Goal: Task Accomplishment & Management: Manage account settings

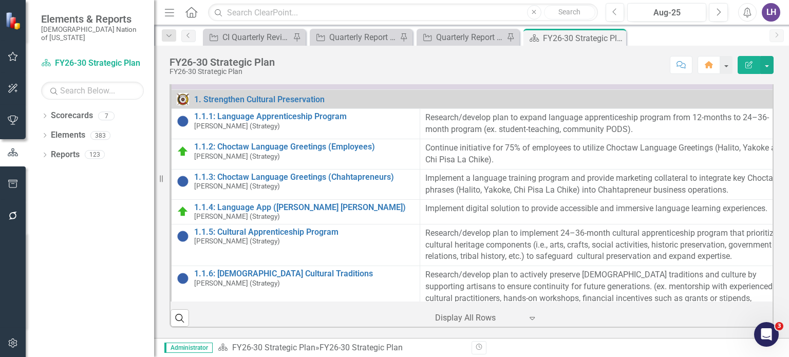
scroll to position [103, 0]
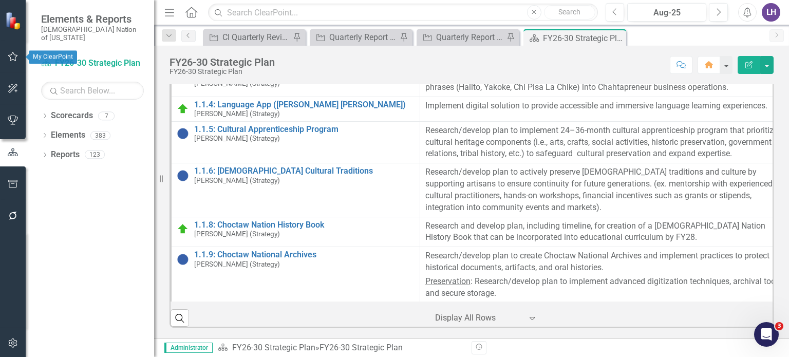
click at [15, 52] on button "button" at bounding box center [13, 57] width 23 height 22
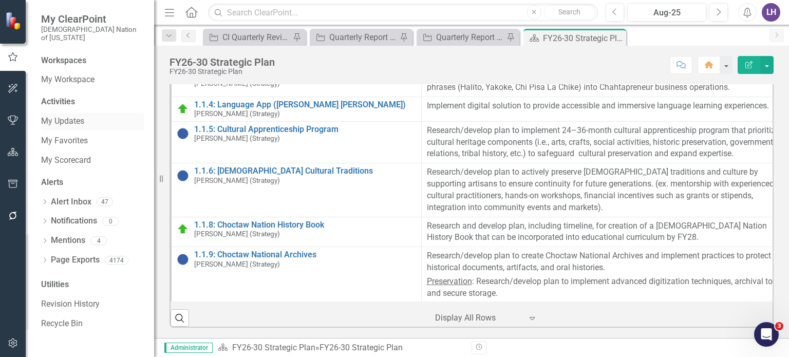
click at [81, 116] on link "My Updates" at bounding box center [92, 122] width 103 height 12
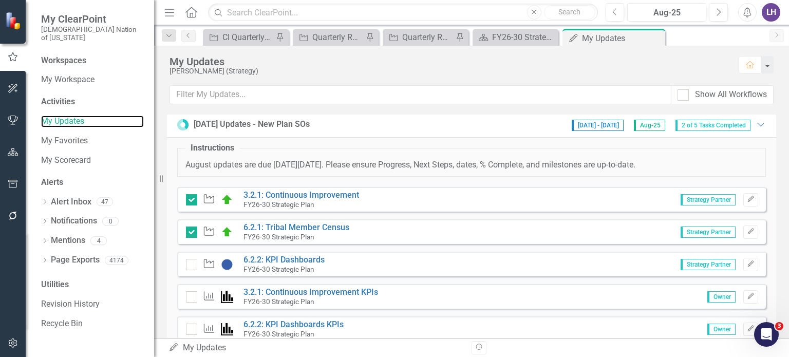
scroll to position [392, 0]
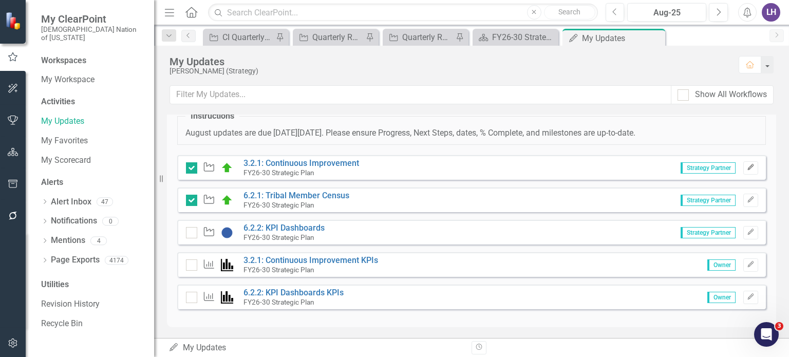
click at [747, 165] on icon "Edit" at bounding box center [751, 167] width 8 height 6
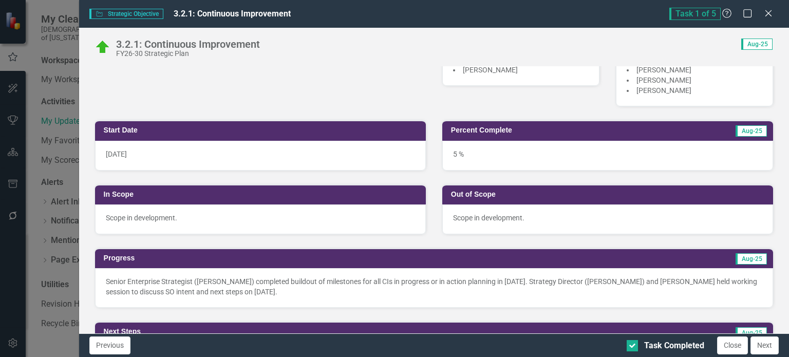
scroll to position [308, 0]
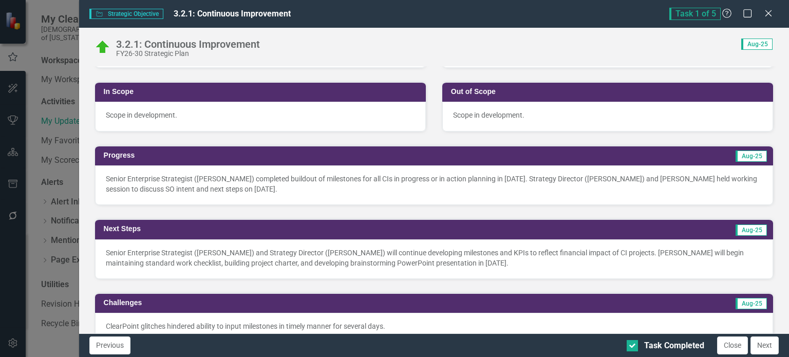
click at [376, 183] on p "Senior Enterprise Strategist (Laura Hendrickson) completed buildout of mileston…" at bounding box center [434, 184] width 657 height 21
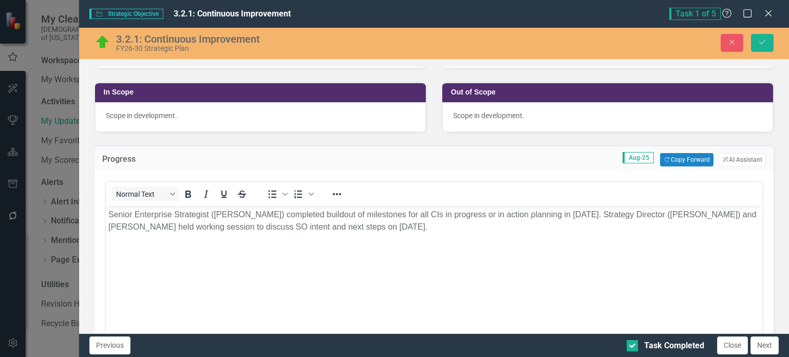
scroll to position [0, 0]
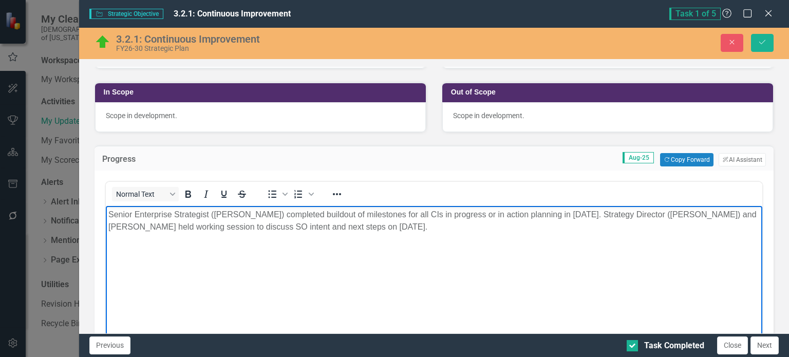
drag, startPoint x: 539, startPoint y: 228, endPoint x: 626, endPoint y: 217, distance: 87.6
click at [626, 217] on p "Senior Enterprise Strategist (Laura Hendrickson) completed buildout of mileston…" at bounding box center [434, 221] width 652 height 25
copy p "Strategy Director ([PERSON_NAME]) and [PERSON_NAME] held working session to dis…"
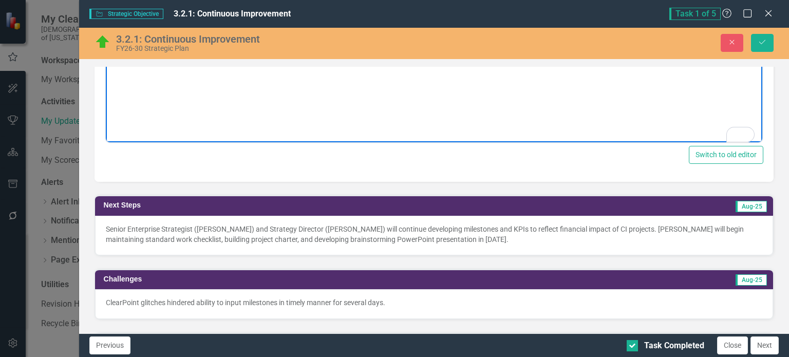
scroll to position [565, 0]
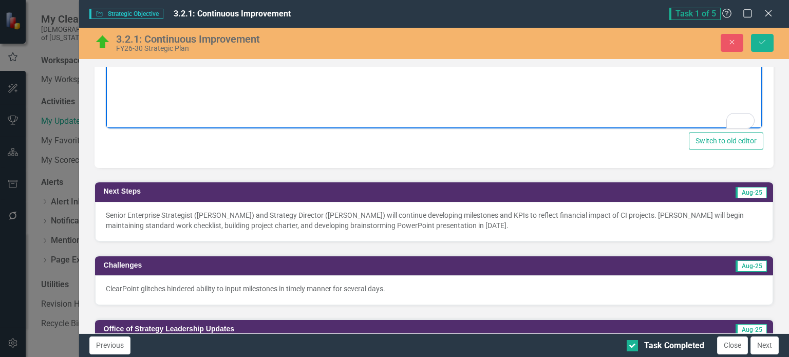
click at [421, 219] on p "Senior Enterprise Strategist (Laura Hendrickson) and Strategy Director (Sheride…" at bounding box center [434, 220] width 657 height 21
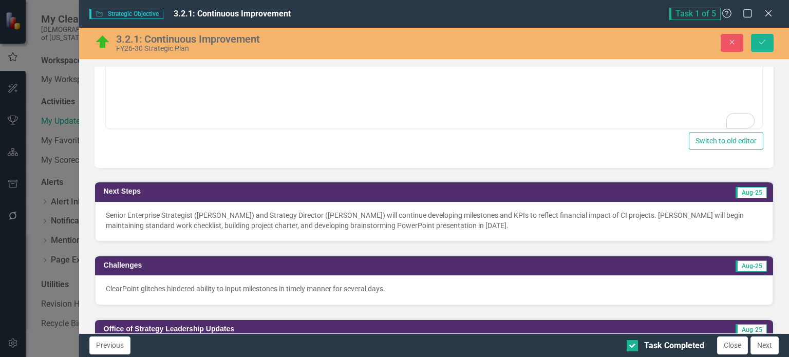
click at [421, 219] on p "Senior Enterprise Strategist (Laura Hendrickson) and Strategy Director (Sheride…" at bounding box center [434, 220] width 657 height 21
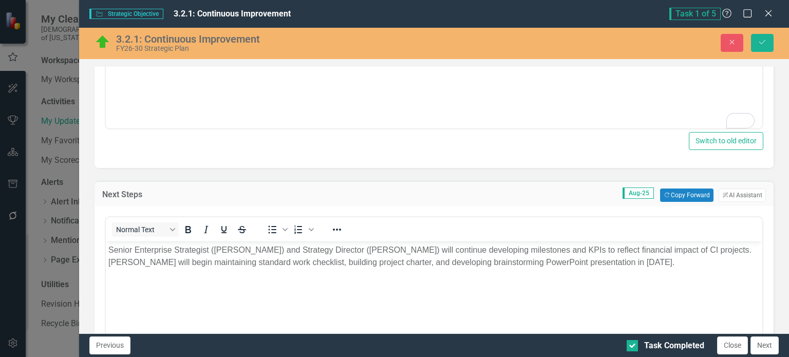
scroll to position [0, 0]
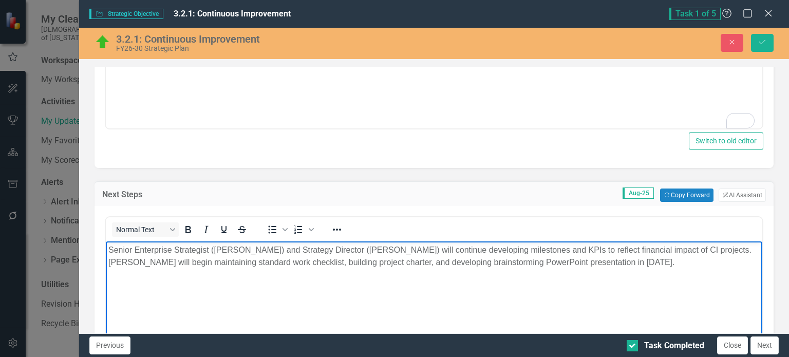
drag, startPoint x: 718, startPoint y: 264, endPoint x: 108, endPoint y: 265, distance: 609.5
click at [108, 265] on p "Senior Enterprise Strategist (Laura Hendrickson) and Strategy Director (Sheride…" at bounding box center [434, 256] width 652 height 25
copy p "[PERSON_NAME] will begin maintaining standard work checklist, building project …"
click at [768, 14] on icon at bounding box center [769, 13] width 8 height 8
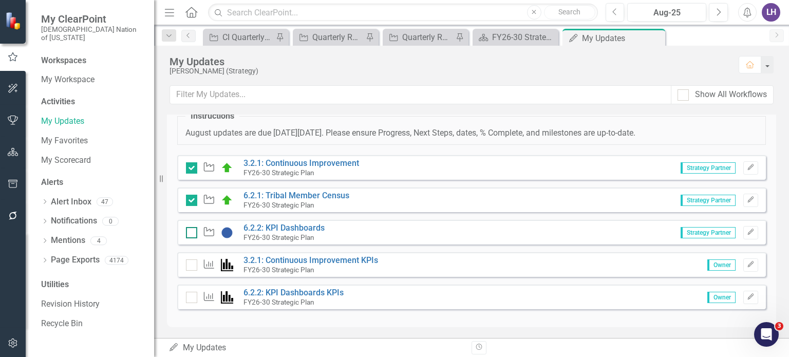
click at [192, 233] on div at bounding box center [191, 232] width 11 height 11
click at [192, 233] on input "checkbox" at bounding box center [189, 230] width 7 height 7
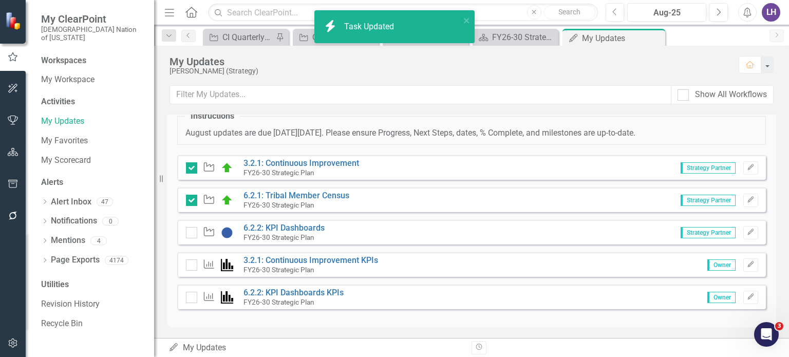
checkbox input "true"
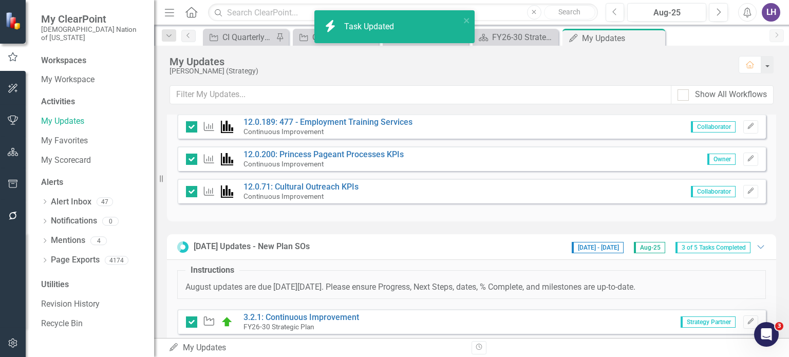
scroll to position [392, 0]
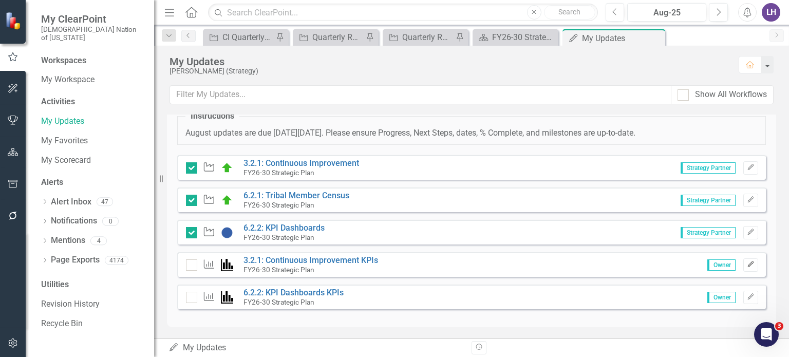
click at [748, 265] on icon "button" at bounding box center [751, 264] width 6 height 6
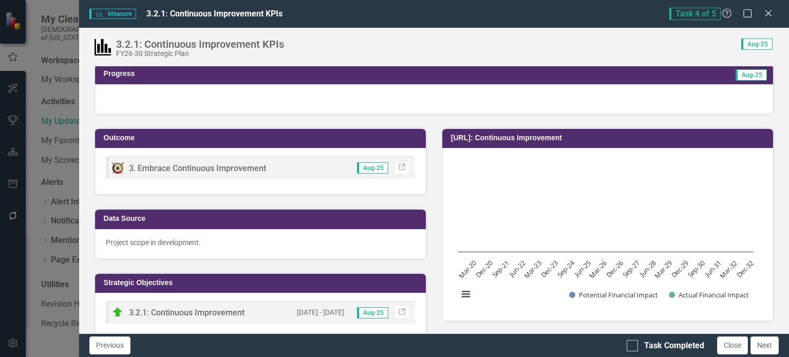
scroll to position [0, 0]
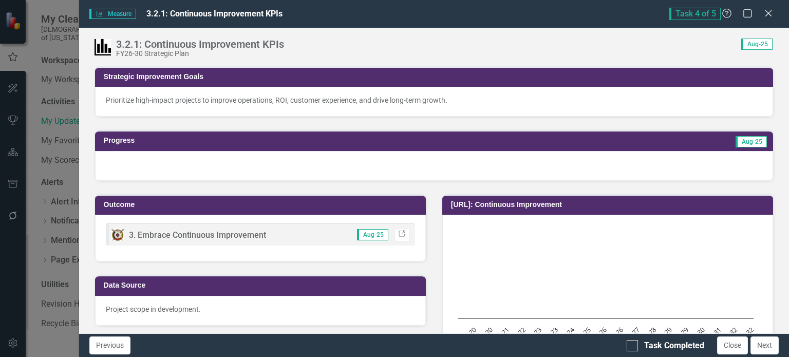
click at [226, 164] on div at bounding box center [434, 166] width 678 height 30
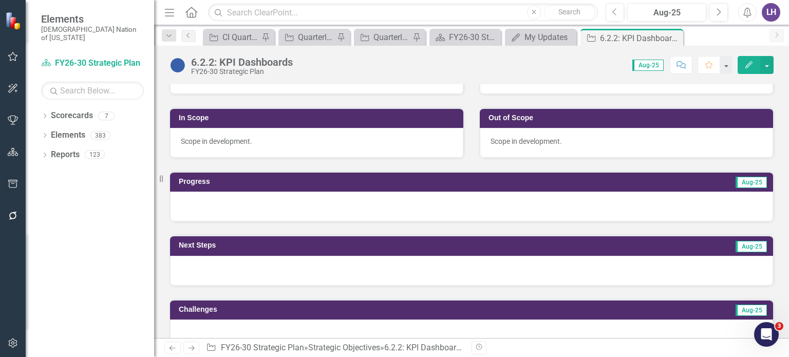
scroll to position [308, 0]
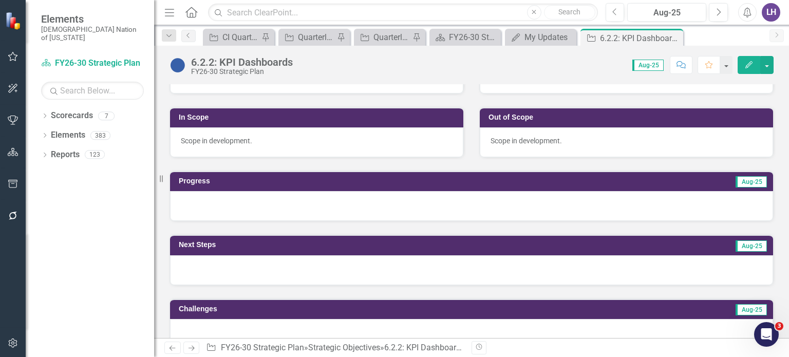
click at [337, 197] on div at bounding box center [471, 206] width 603 height 30
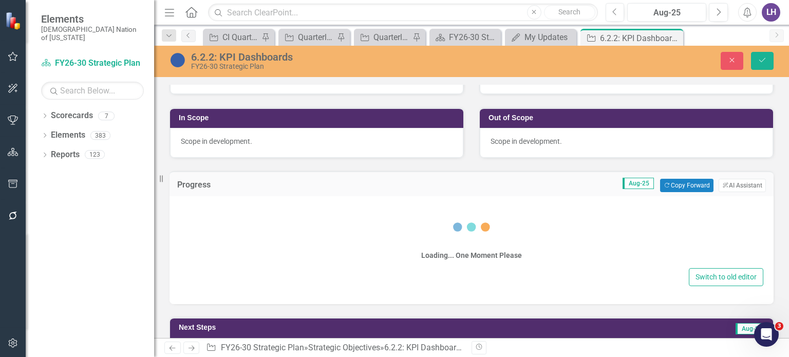
click at [323, 268] on div "Switch to old editor" at bounding box center [472, 277] width 584 height 18
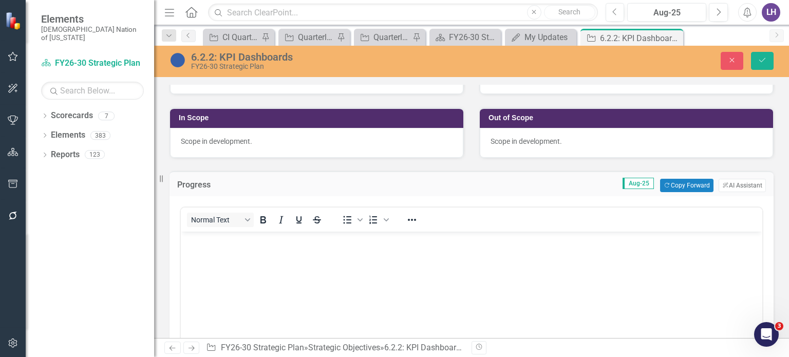
scroll to position [0, 0]
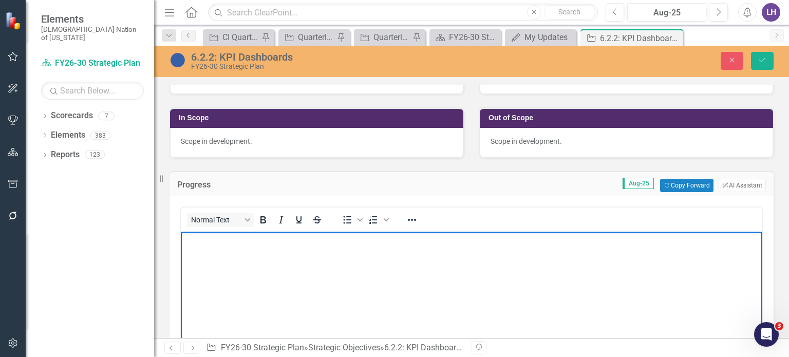
click at [314, 271] on body "Rich Text Area. Press ALT-0 for help." at bounding box center [472, 309] width 582 height 154
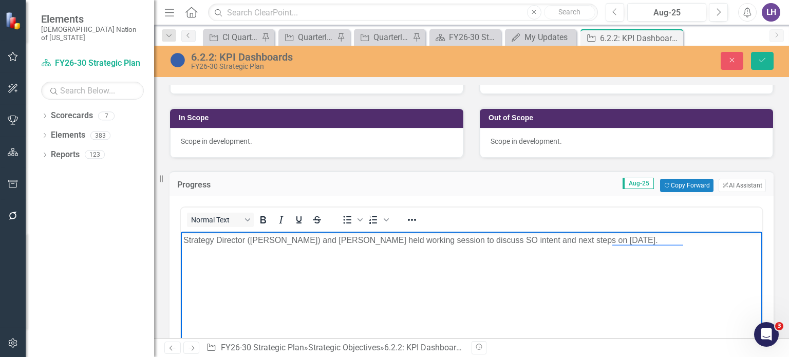
click at [697, 247] on body "Strategy Director ([PERSON_NAME]) and [PERSON_NAME] held working session to dis…" at bounding box center [472, 309] width 582 height 154
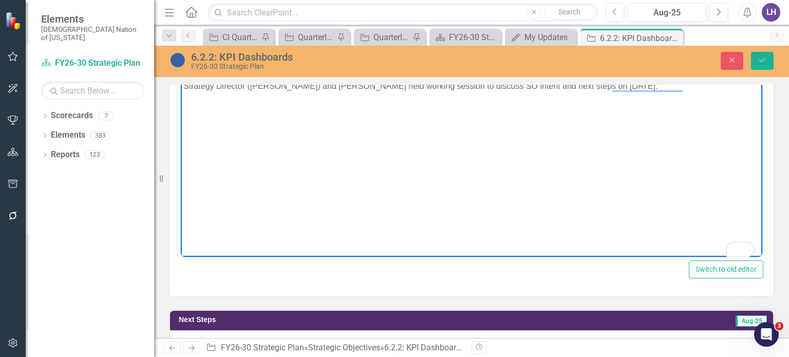
scroll to position [565, 0]
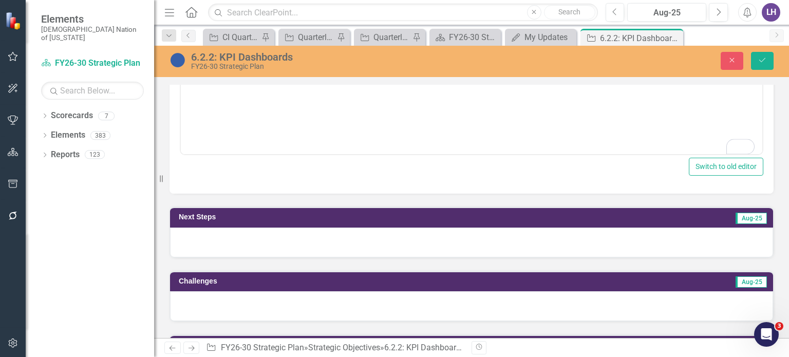
click at [440, 232] on div at bounding box center [471, 243] width 603 height 30
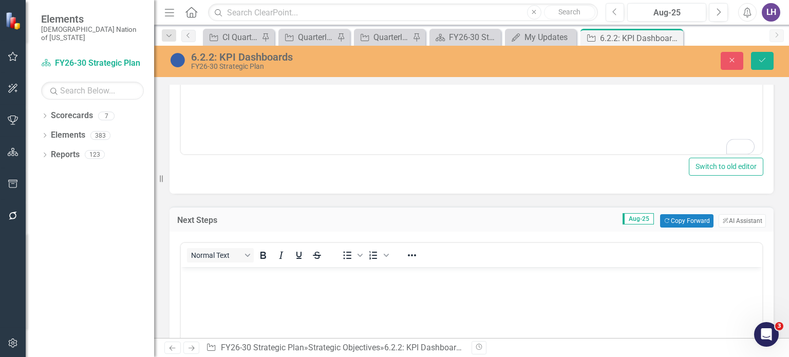
scroll to position [0, 0]
click at [360, 305] on body "Rich Text Area. Press ALT-0 for help." at bounding box center [472, 344] width 582 height 154
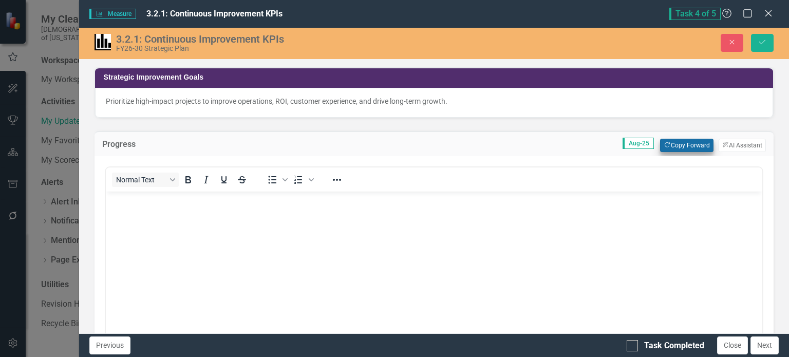
scroll to position [392, 0]
click at [686, 149] on button "Copy Forward Copy Forward" at bounding box center [686, 145] width 53 height 13
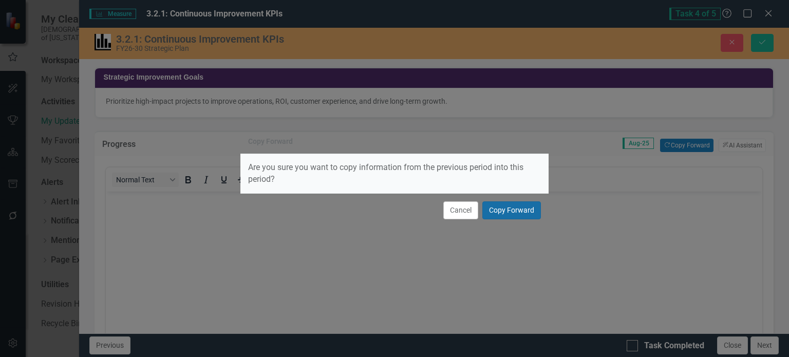
click at [525, 213] on button "Copy Forward" at bounding box center [512, 210] width 59 height 18
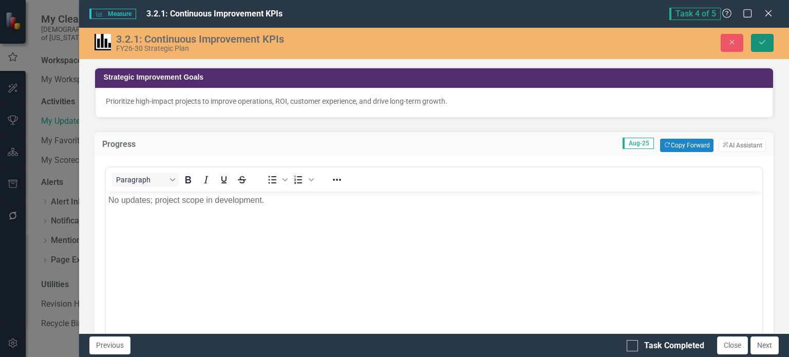
click at [766, 41] on icon "Save" at bounding box center [762, 42] width 9 height 7
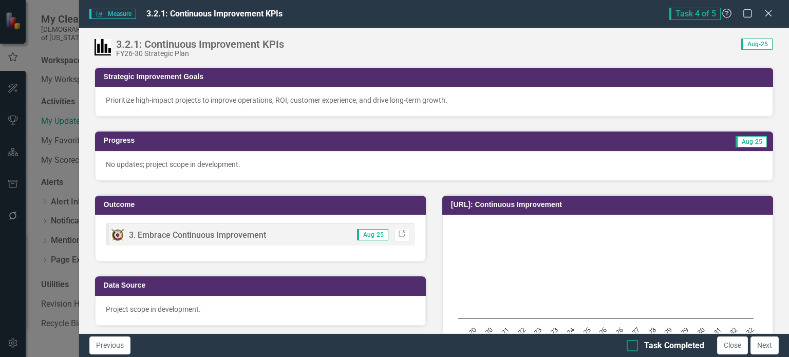
click at [630, 347] on div at bounding box center [632, 345] width 11 height 11
click at [630, 347] on input "Task Completed" at bounding box center [630, 343] width 7 height 7
checkbox input "true"
click at [761, 347] on button "Next" at bounding box center [765, 346] width 28 height 18
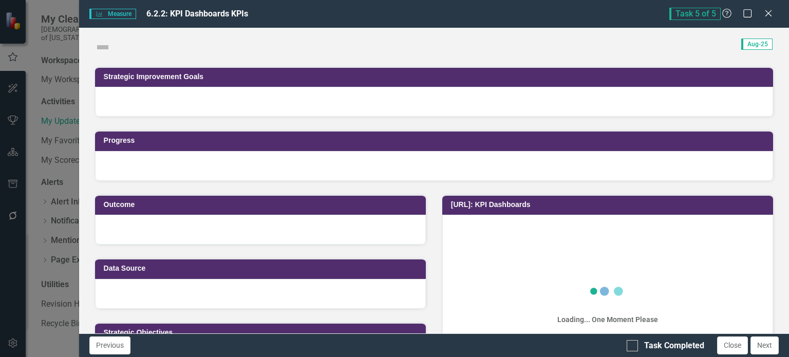
checkbox input "true"
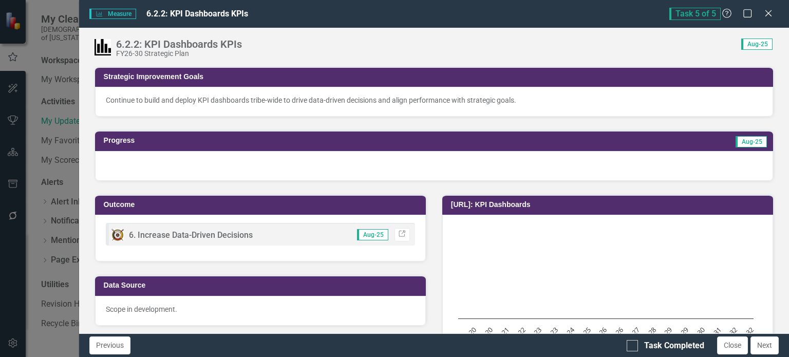
click at [306, 166] on div at bounding box center [434, 166] width 678 height 30
